Goal: Navigation & Orientation: Find specific page/section

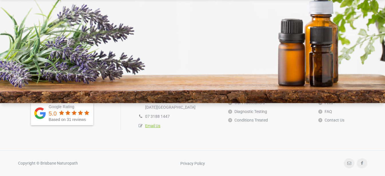
scroll to position [1621, 0]
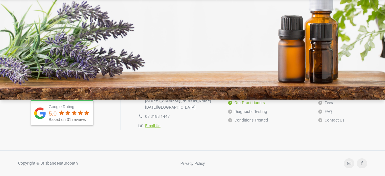
click at [259, 102] on link "Our Practitioners" at bounding box center [246, 103] width 37 height 9
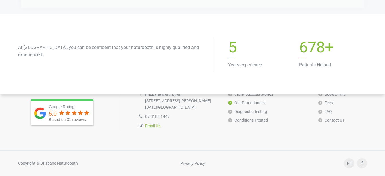
scroll to position [2288, 0]
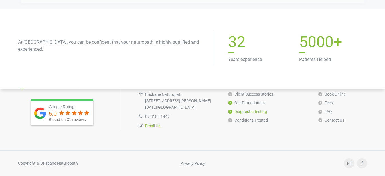
click at [246, 112] on link "Diagnostic Testing" at bounding box center [247, 112] width 39 height 9
